Goal: Task Accomplishment & Management: Use online tool/utility

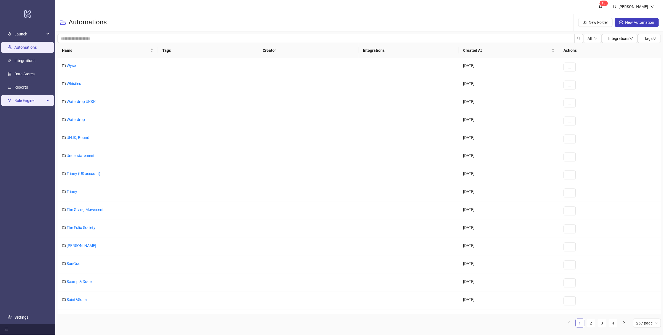
click at [24, 98] on span "Rule Engine" at bounding box center [29, 100] width 30 height 11
click at [37, 95] on span "Rule Engine" at bounding box center [29, 100] width 30 height 11
click at [28, 88] on link "Reports" at bounding box center [21, 87] width 14 height 4
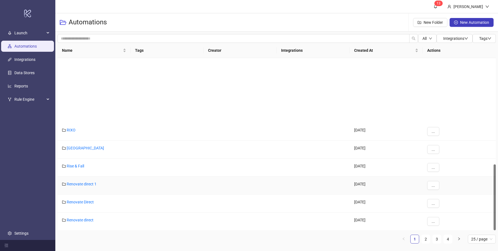
scroll to position [277, 0]
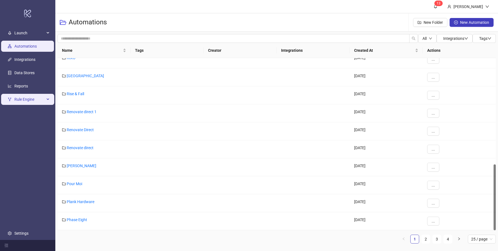
click at [23, 97] on span "Rule Engine" at bounding box center [29, 99] width 30 height 11
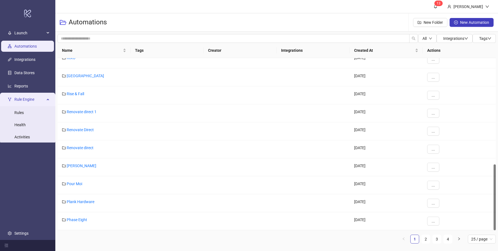
click at [23, 97] on span "Rule Engine" at bounding box center [29, 99] width 30 height 11
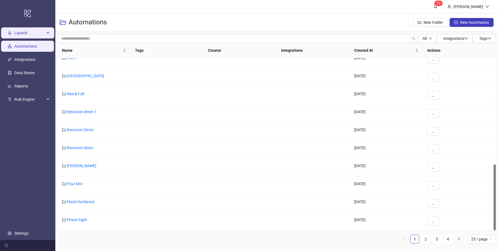
click at [32, 33] on span "Launch" at bounding box center [29, 32] width 30 height 11
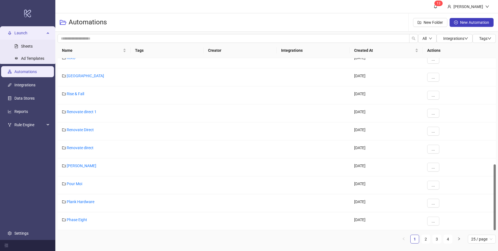
click at [32, 33] on span "Launch" at bounding box center [29, 32] width 30 height 11
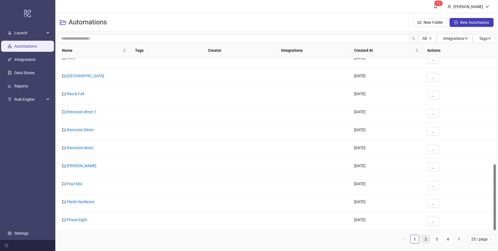
click at [428, 238] on link "2" at bounding box center [426, 239] width 8 height 8
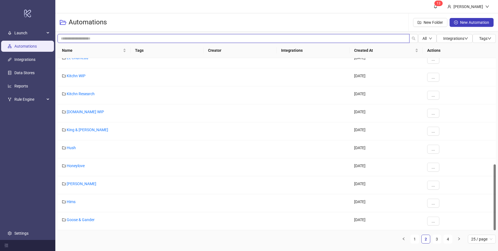
click at [336, 39] on input "search" at bounding box center [234, 38] width 352 height 9
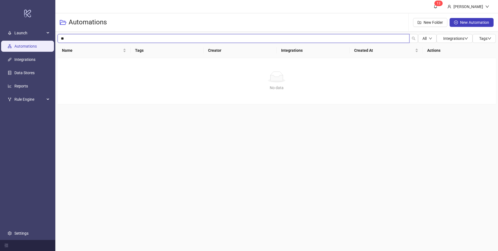
type input "*"
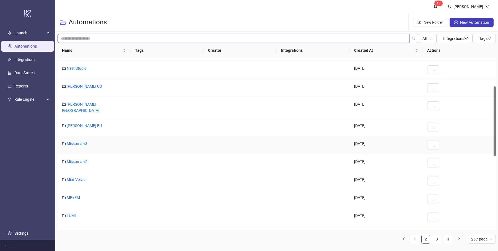
scroll to position [69, 0]
type input "*"
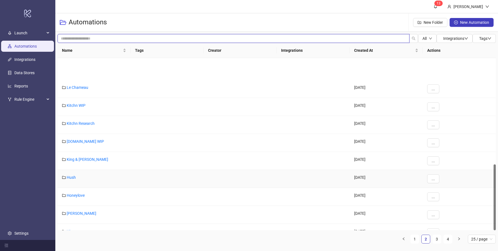
scroll to position [277, 0]
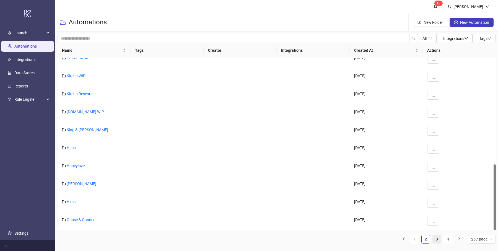
click at [439, 243] on link "3" at bounding box center [437, 239] width 8 height 8
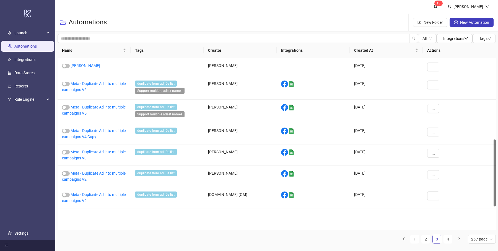
scroll to position [208, 0]
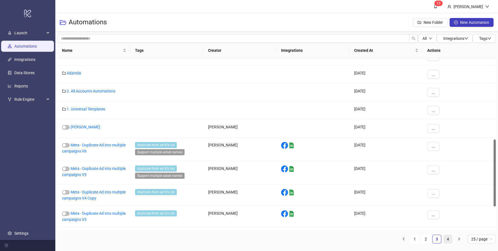
click at [448, 238] on link "4" at bounding box center [448, 239] width 8 height 8
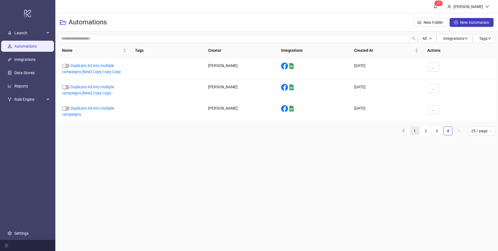
click at [414, 133] on link "1" at bounding box center [415, 131] width 8 height 8
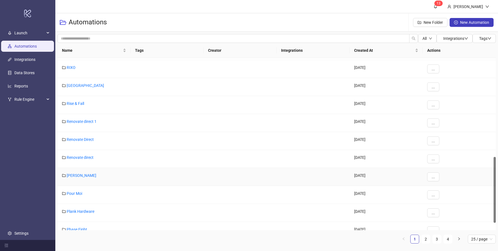
scroll to position [277, 0]
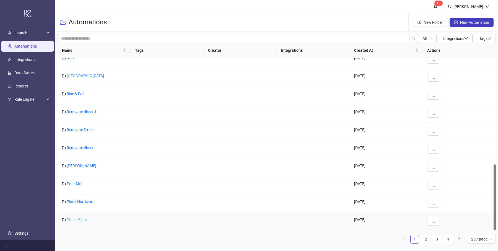
click at [76, 219] on link "Phase Eight" at bounding box center [77, 219] width 20 height 4
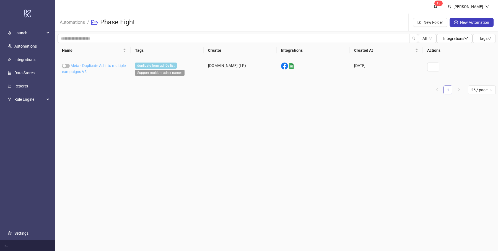
click at [95, 66] on link "Meta - Duplicate Ad into multiple campaigns V5" at bounding box center [94, 68] width 64 height 11
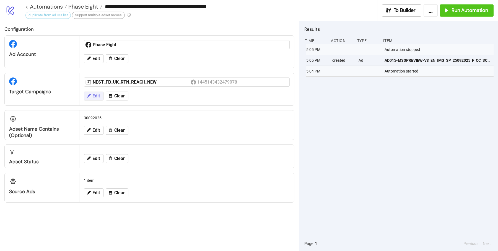
click at [100, 96] on button "Edit" at bounding box center [94, 96] width 20 height 9
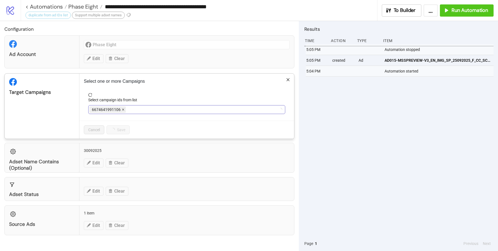
click at [123, 109] on icon "close" at bounding box center [123, 110] width 2 height 2
click at [123, 109] on div at bounding box center [183, 110] width 189 height 8
click at [169, 110] on div "NEST_FB_UK_RTN_REACH_NEW" at bounding box center [183, 110] width 189 height 8
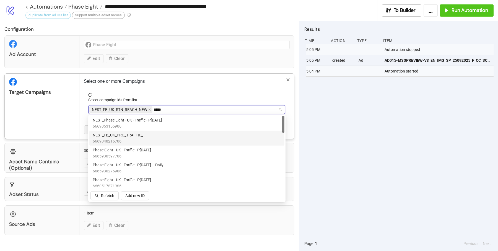
click at [160, 137] on div "NEST_FB_UK_PRO_TRAFFIC_ 6669048216706" at bounding box center [187, 138] width 188 height 12
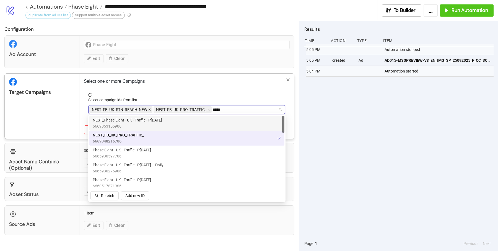
click at [150, 107] on span at bounding box center [149, 110] width 3 height 6
type input "*"
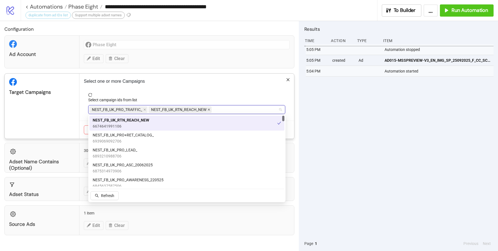
click at [208, 110] on icon "close" at bounding box center [208, 109] width 3 height 3
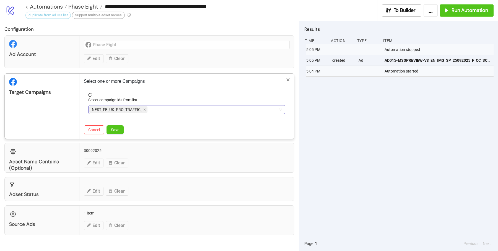
click at [209, 100] on div "Select campaign ids from list" at bounding box center [186, 101] width 197 height 8
click at [121, 127] on button "Save" at bounding box center [115, 129] width 17 height 9
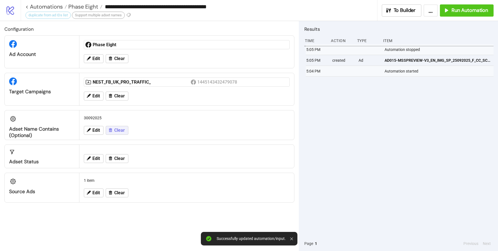
click at [110, 129] on icon at bounding box center [110, 130] width 3 height 4
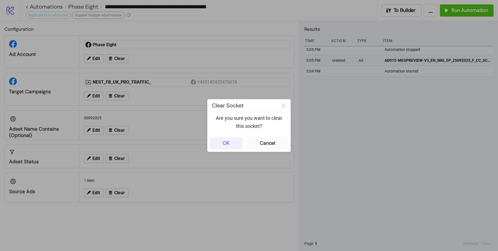
click at [224, 142] on div "OK" at bounding box center [226, 143] width 7 height 6
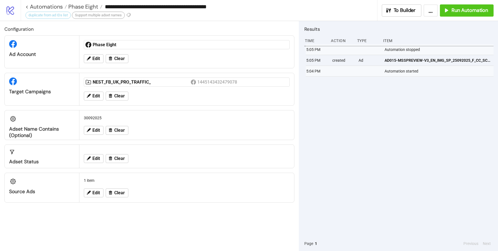
click at [94, 151] on div at bounding box center [187, 149] width 210 height 4
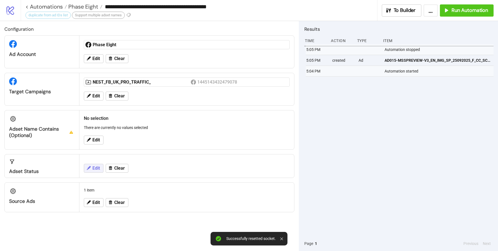
click at [97, 166] on span "Edit" at bounding box center [95, 168] width 7 height 5
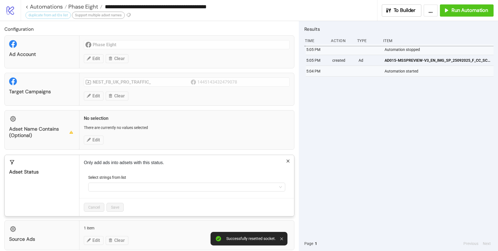
click at [96, 175] on label "Select strings from list" at bounding box center [108, 177] width 41 height 6
click at [93, 184] on input "Select strings from list" at bounding box center [92, 187] width 1 height 7
click at [102, 186] on div at bounding box center [183, 187] width 189 height 8
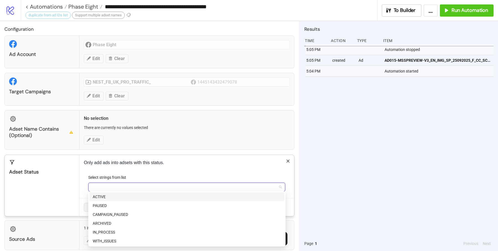
click at [103, 194] on div "ACTIVE" at bounding box center [187, 197] width 188 height 6
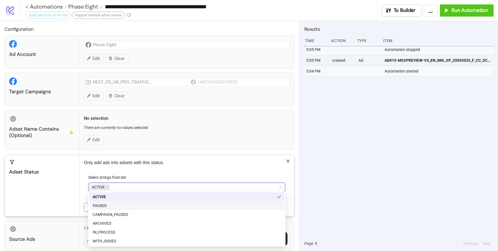
click at [65, 194] on div "Adset Status" at bounding box center [42, 185] width 75 height 61
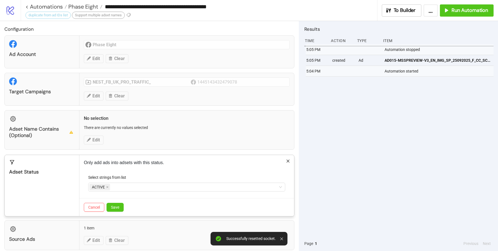
click at [119, 210] on div "Cancel Save" at bounding box center [186, 207] width 215 height 18
click at [119, 208] on button "Save" at bounding box center [115, 207] width 17 height 9
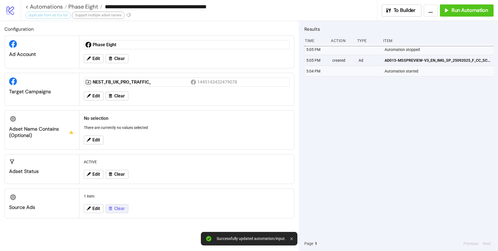
click at [119, 208] on span "Clear" at bounding box center [119, 208] width 11 height 5
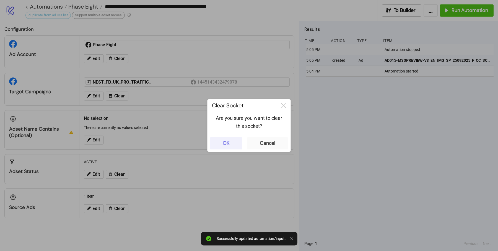
click at [224, 138] on button "OK" at bounding box center [226, 143] width 33 height 12
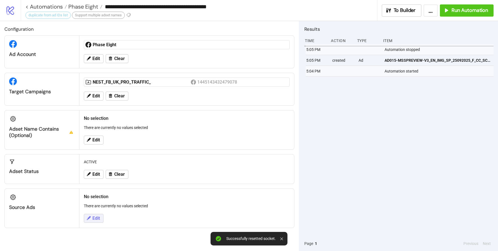
click at [100, 214] on button "Edit" at bounding box center [94, 218] width 20 height 9
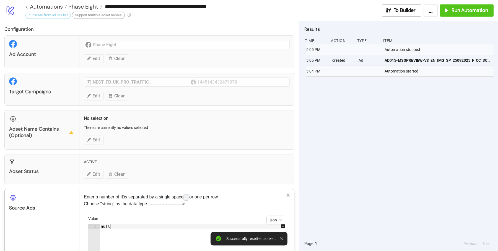
scroll to position [109, 0]
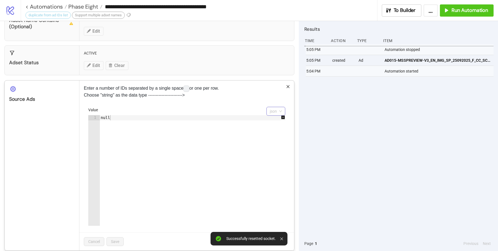
click at [269, 112] on div "json" at bounding box center [275, 111] width 19 height 9
click at [282, 127] on div "string" at bounding box center [276, 129] width 17 height 9
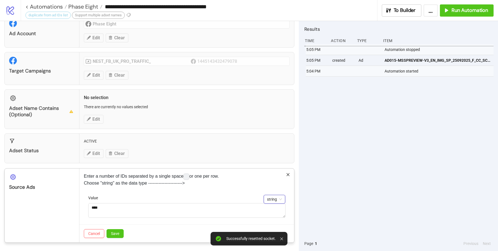
scroll to position [19, 0]
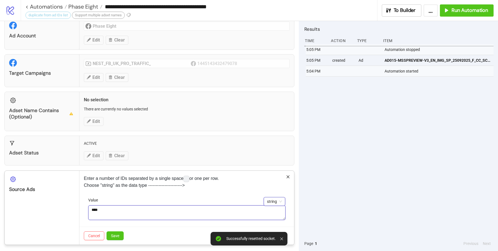
click at [126, 211] on textarea "****" at bounding box center [186, 212] width 197 height 15
paste textarea "**********"
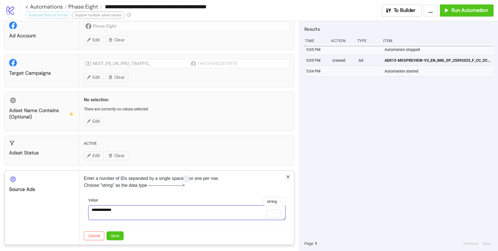
paste textarea "**********"
click at [121, 209] on textarea "**********" at bounding box center [186, 212] width 197 height 15
click at [155, 207] on textarea "**********" at bounding box center [186, 212] width 197 height 15
paste textarea "**********"
click at [150, 205] on textarea "**********" at bounding box center [186, 212] width 197 height 15
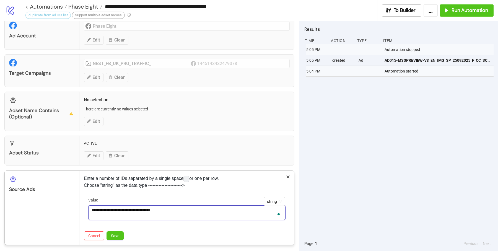
click at [190, 209] on textarea "**********" at bounding box center [186, 212] width 197 height 15
paste textarea "**********"
type textarea "**********"
click at [123, 233] on button "Save" at bounding box center [115, 235] width 17 height 9
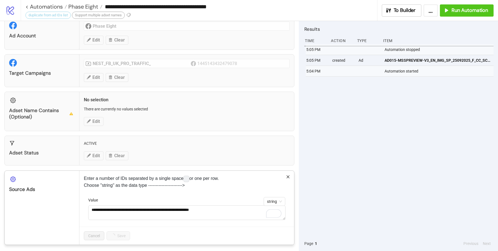
scroll to position [0, 0]
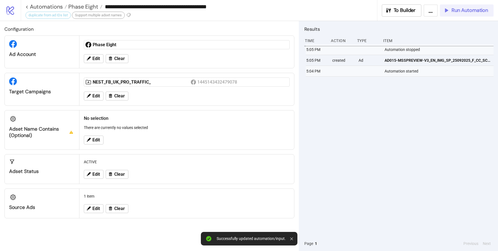
click at [454, 11] on span "Run Automation" at bounding box center [469, 10] width 37 height 6
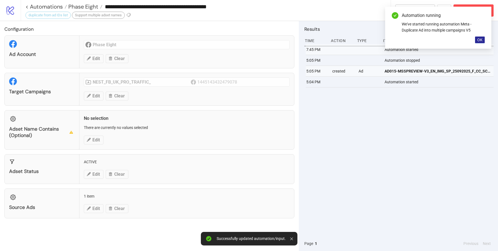
click at [479, 39] on span "OK" at bounding box center [479, 40] width 5 height 4
